Goal: Find specific page/section: Find specific page/section

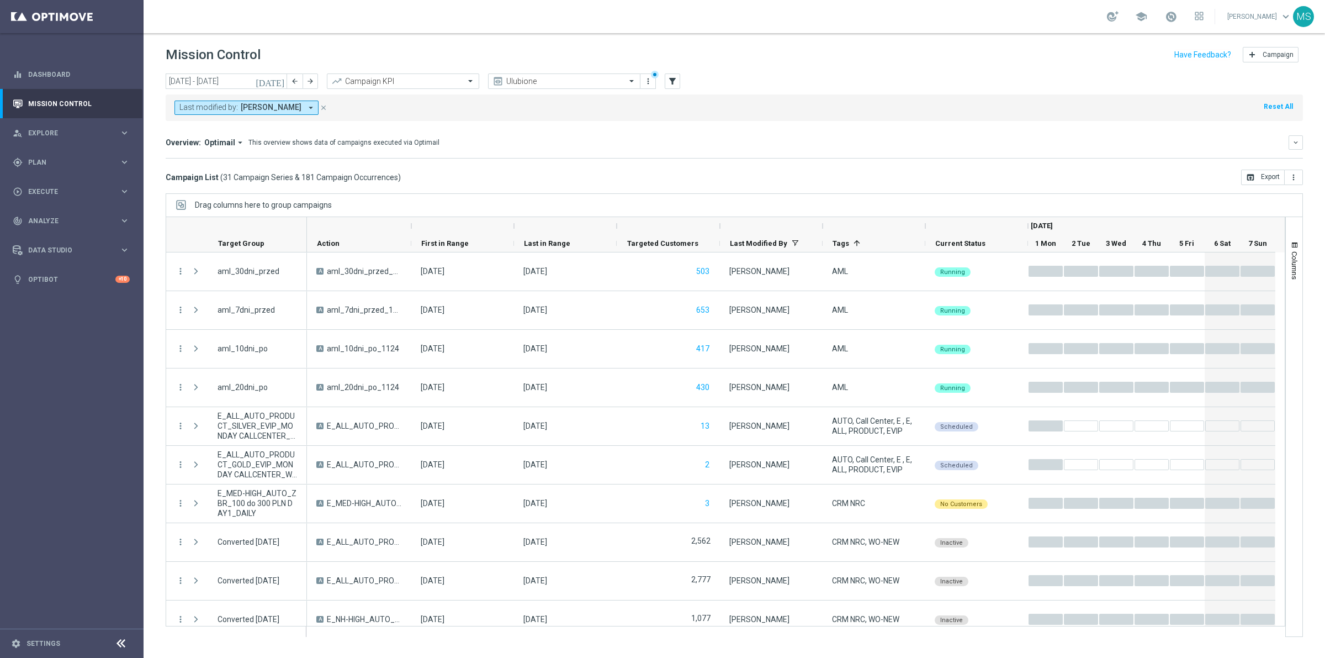
drag, startPoint x: 325, startPoint y: 104, endPoint x: 580, endPoint y: 178, distance: 266.1
click at [325, 104] on icon "close" at bounding box center [324, 108] width 8 height 8
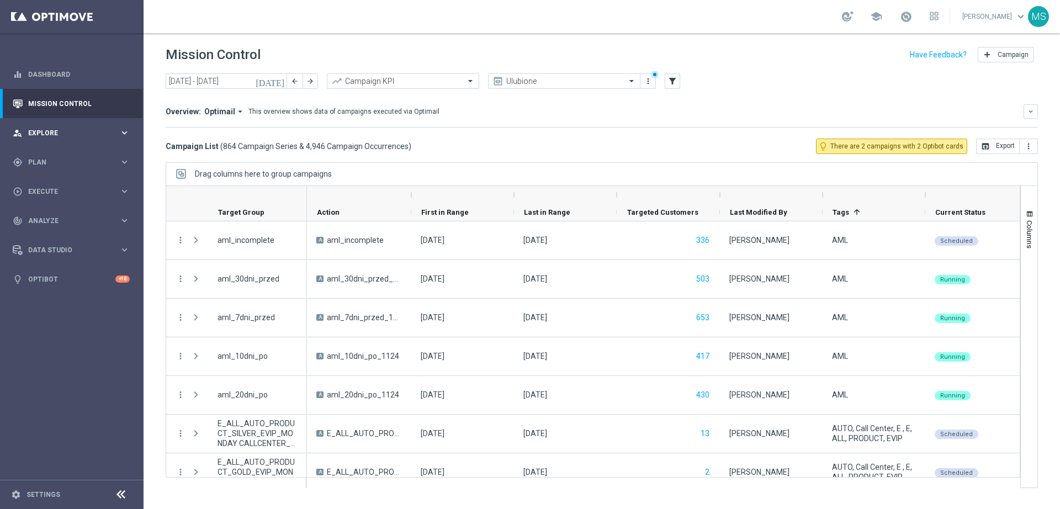
click at [102, 134] on span "Explore" at bounding box center [73, 133] width 91 height 7
